Goal: Transaction & Acquisition: Purchase product/service

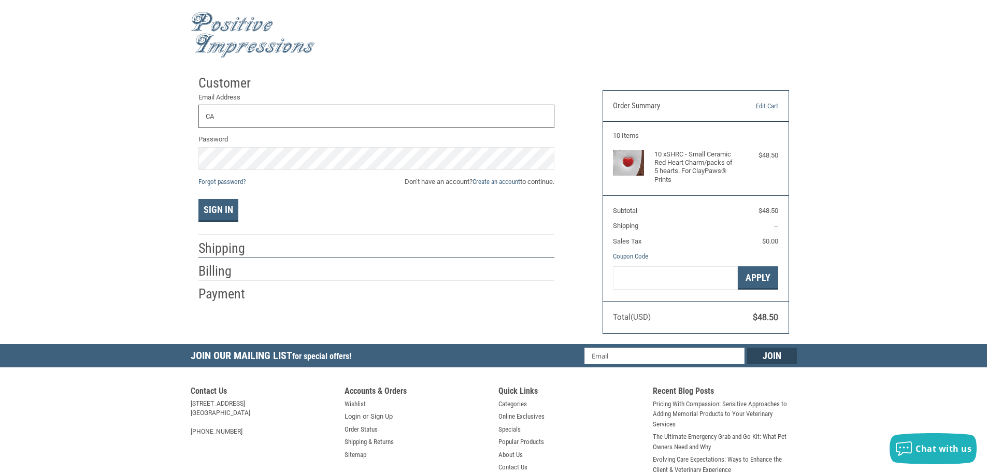
type input "camaryn4348@gmail.com"
click at [205, 180] on link "Forgot password?" at bounding box center [221, 182] width 47 height 8
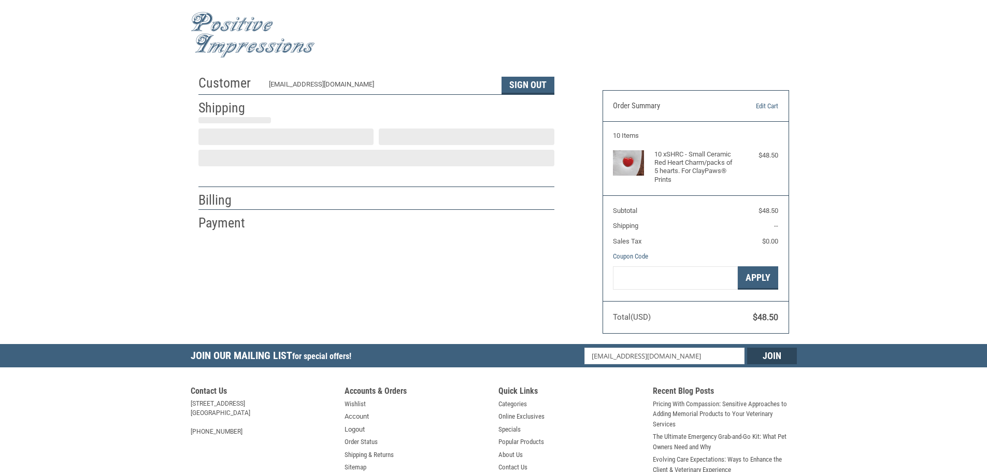
scroll to position [1, 0]
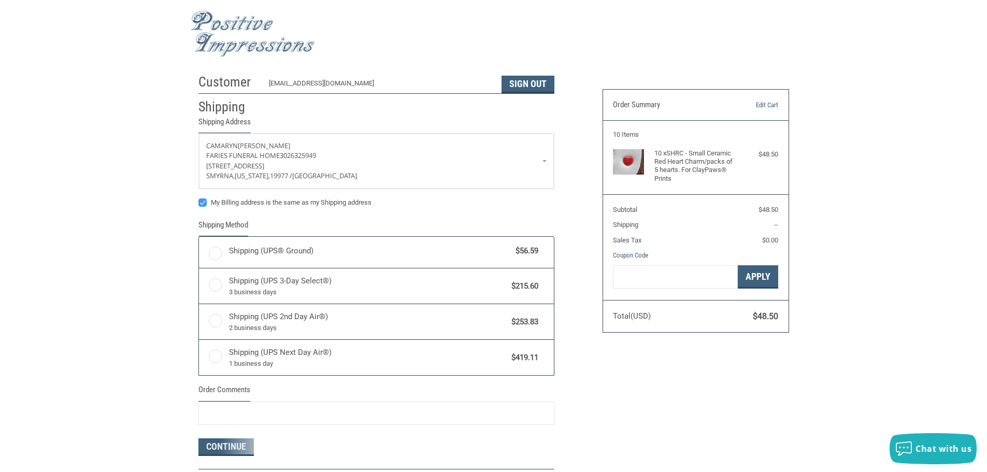
radio input "true"
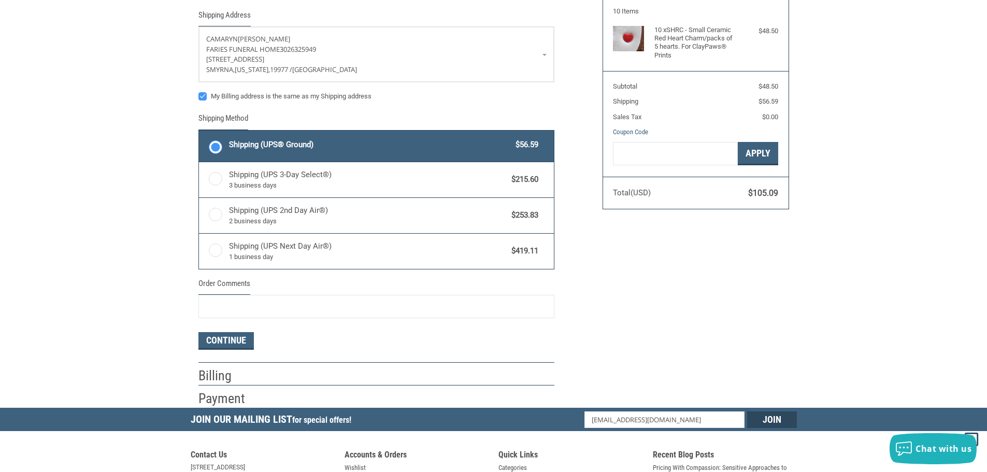
scroll to position [0, 0]
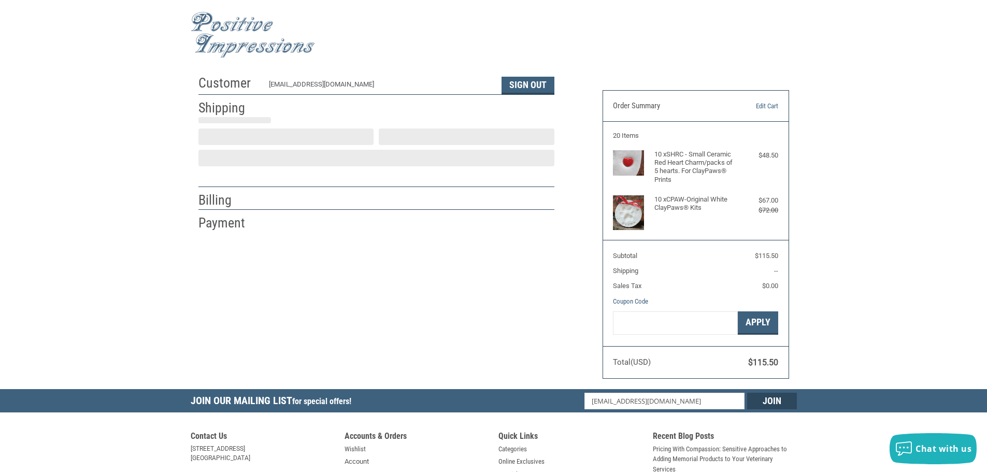
scroll to position [1, 0]
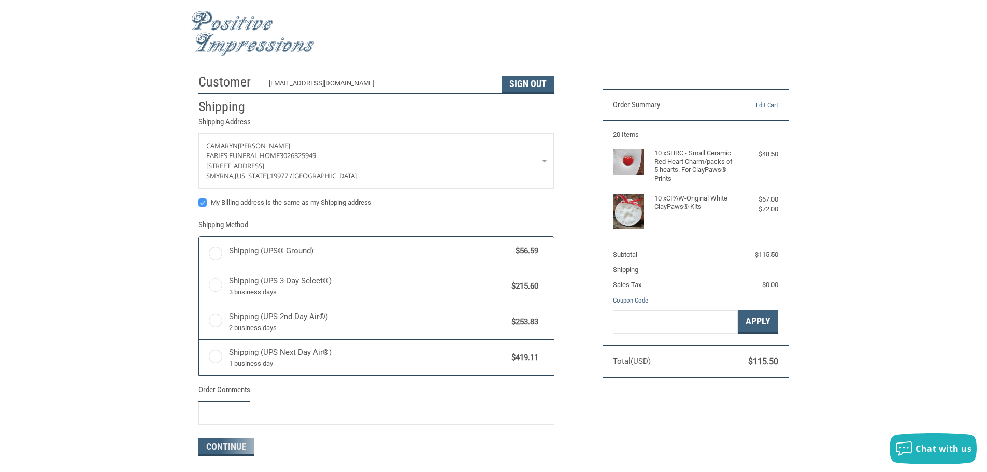
radio input "true"
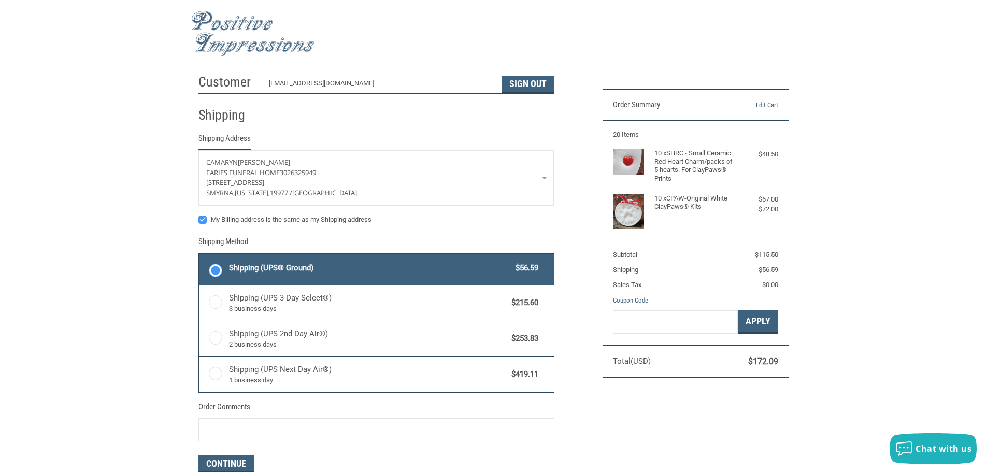
scroll to position [0, 0]
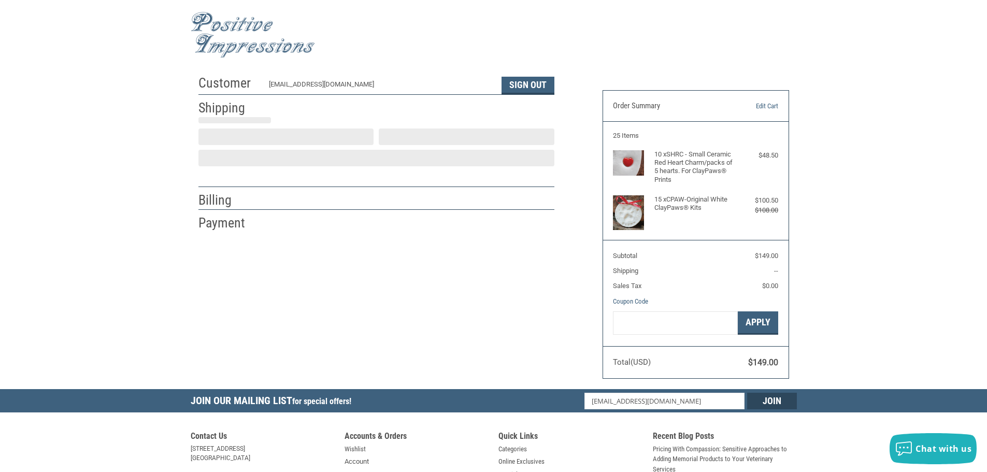
scroll to position [1, 0]
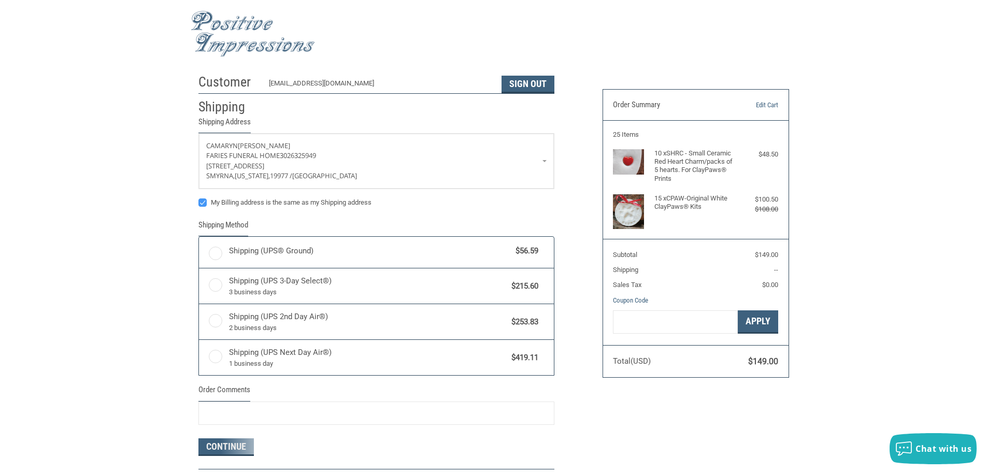
radio input "true"
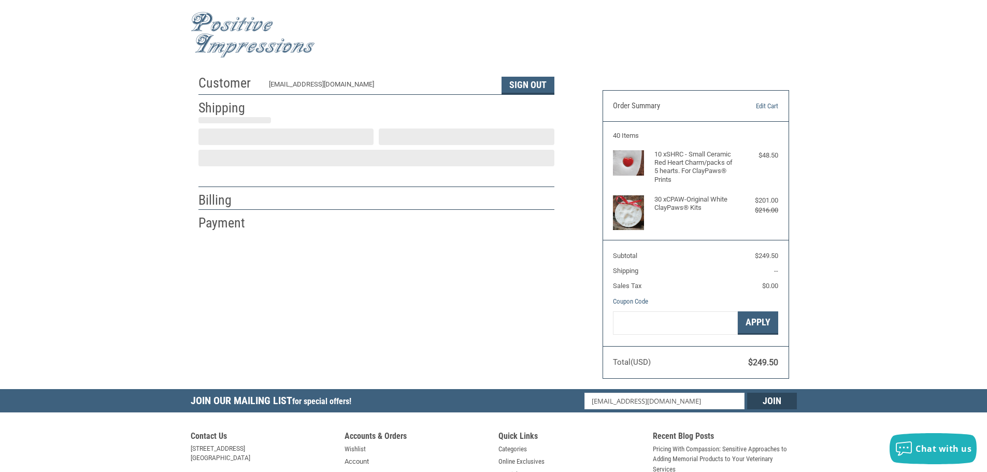
scroll to position [1, 0]
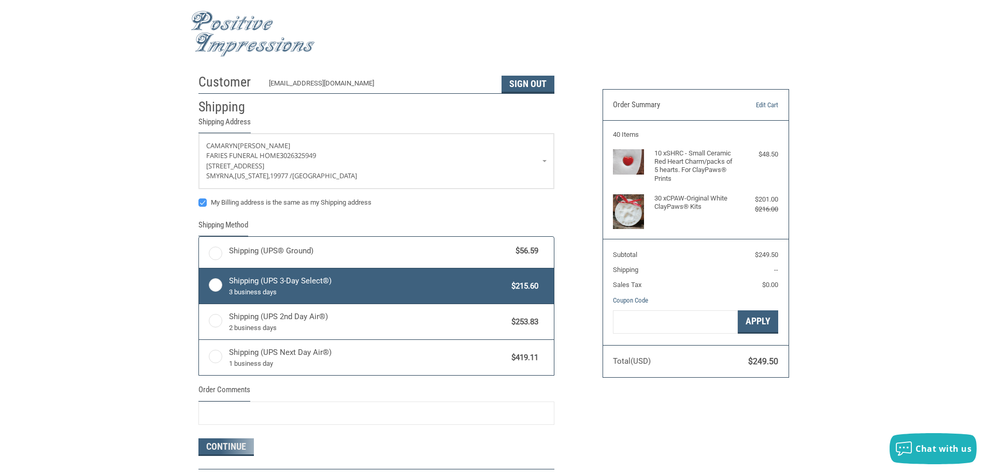
radio input "true"
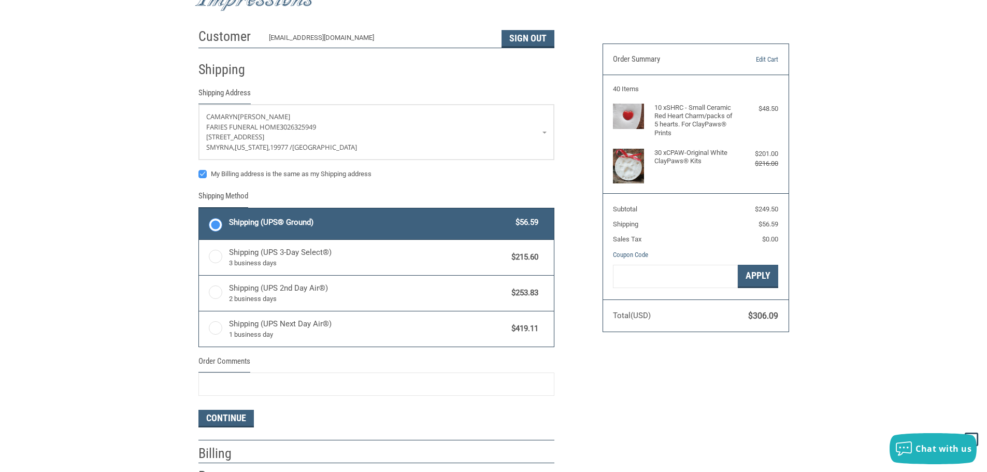
scroll to position [0, 0]
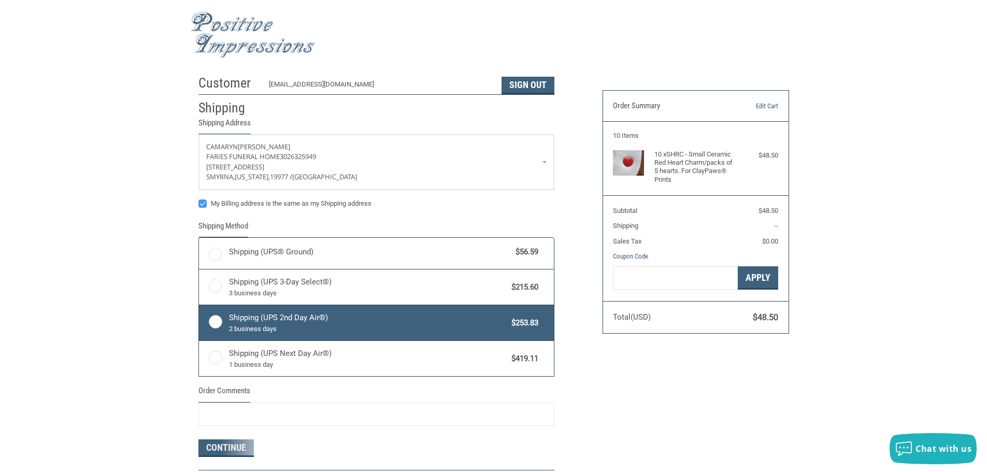
scroll to position [1, 0]
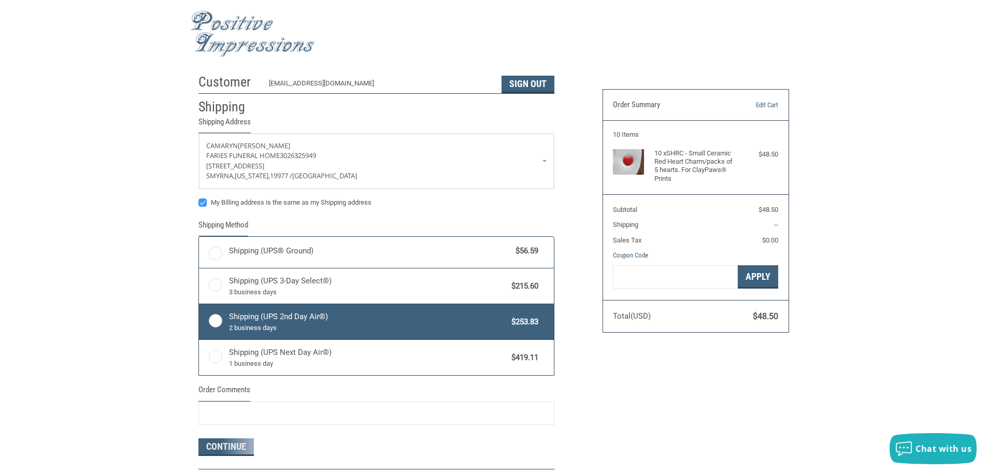
radio input "true"
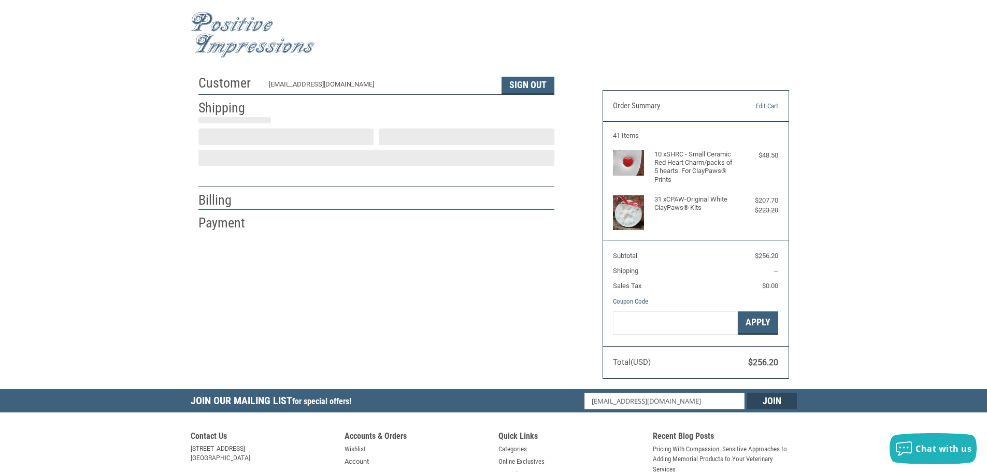
scroll to position [1, 0]
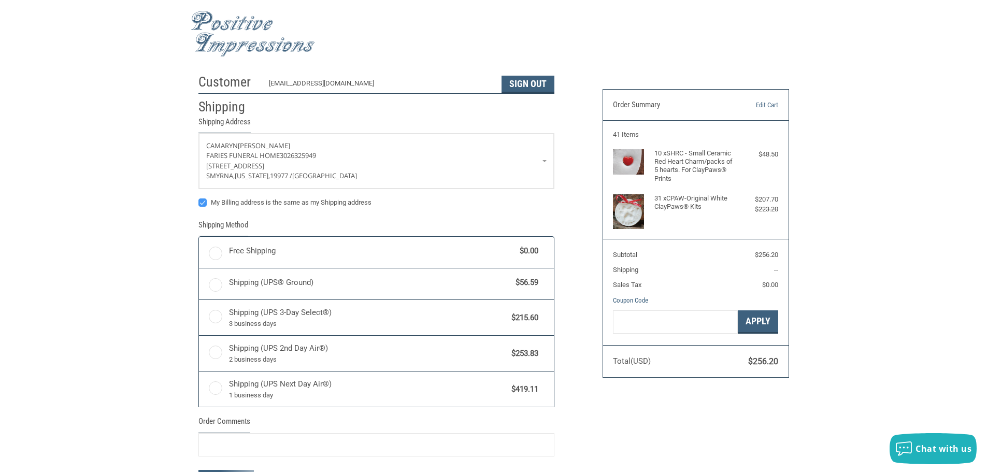
radio input "true"
